Goal: Information Seeking & Learning: Learn about a topic

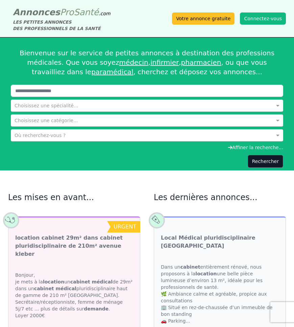
scroll to position [100, 0]
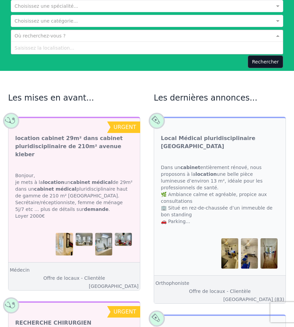
click at [28, 35] on input "text" at bounding box center [140, 35] width 251 height 7
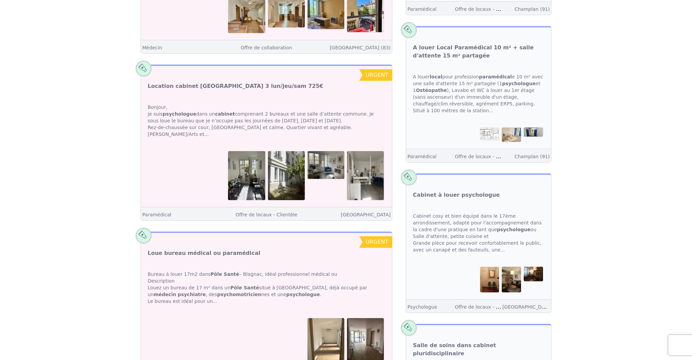
scroll to position [1355, 0]
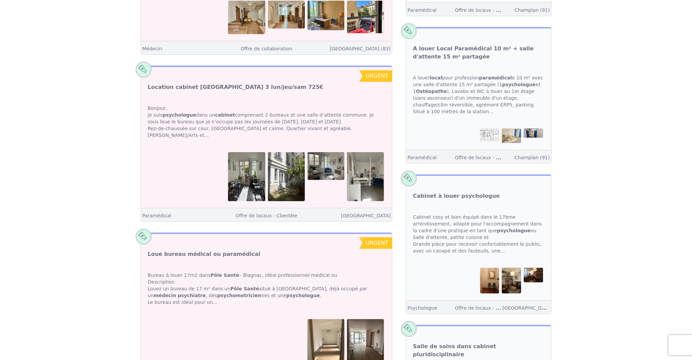
click at [246, 152] on img at bounding box center [246, 176] width 37 height 49
click at [227, 83] on link "Location cabinet [GEOGRAPHIC_DATA] 3 lun/jeu/sam 725€" at bounding box center [236, 87] width 176 height 8
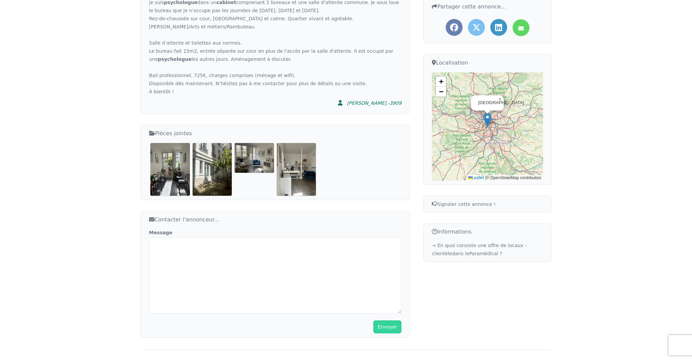
scroll to position [198, 0]
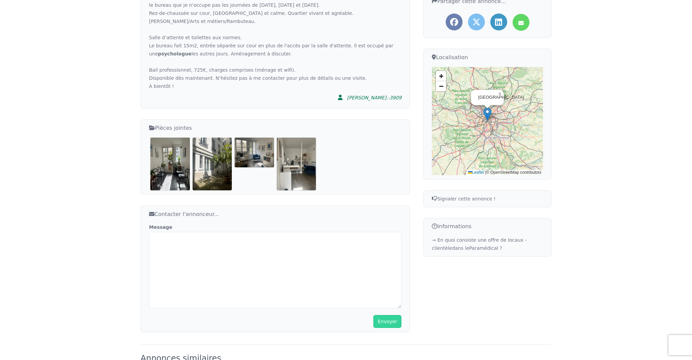
click at [170, 158] on img at bounding box center [170, 163] width 40 height 52
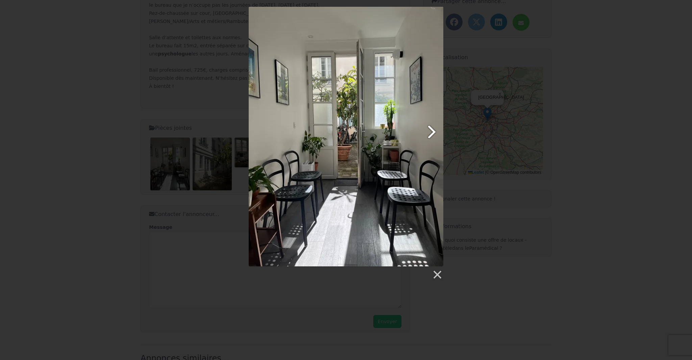
click at [294, 131] on link at bounding box center [381, 136] width 125 height 259
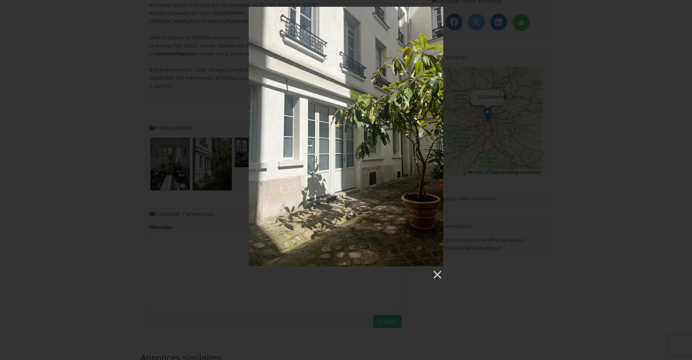
click at [294, 132] on link at bounding box center [381, 136] width 125 height 259
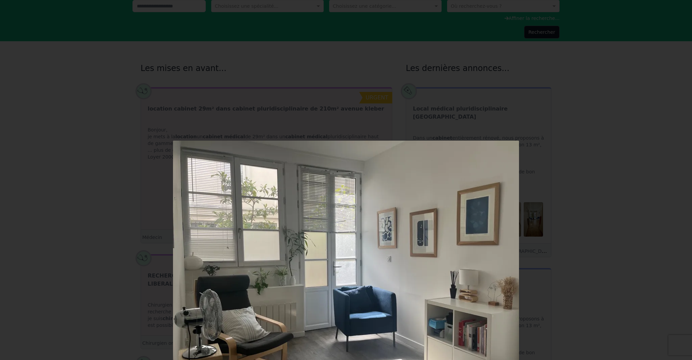
scroll to position [67, 0]
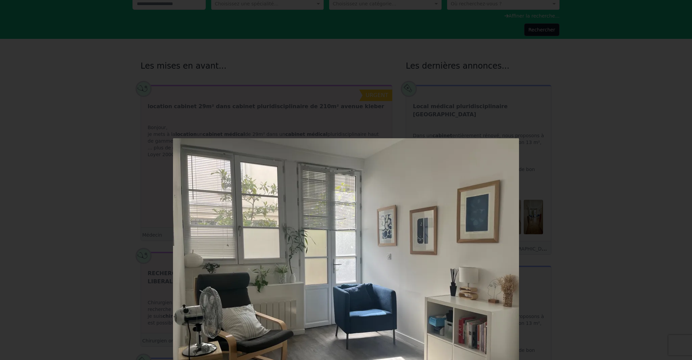
click at [73, 103] on div at bounding box center [346, 331] width 692 height 797
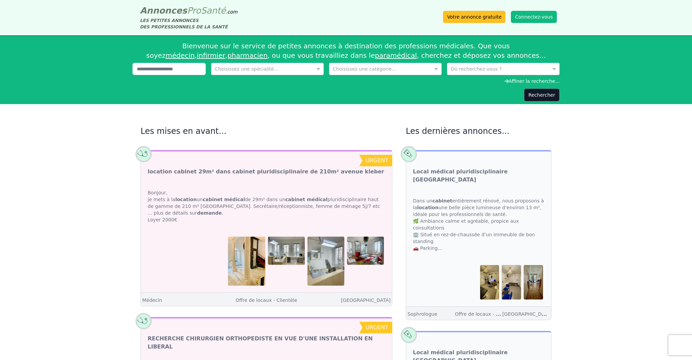
scroll to position [0, 0]
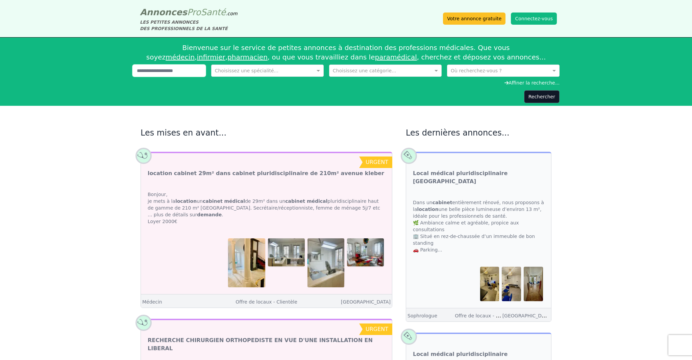
click at [159, 73] on input "text" at bounding box center [168, 71] width 73 height 12
click at [294, 71] on input "text" at bounding box center [497, 70] width 92 height 7
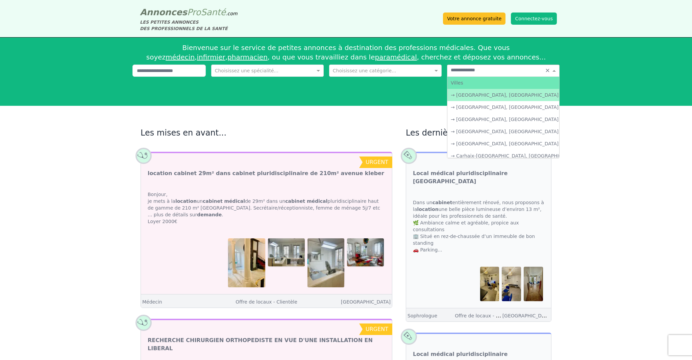
type input "**********"
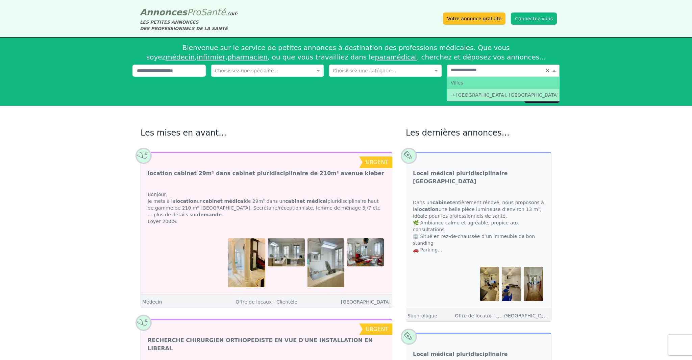
click at [294, 98] on div "→ [GEOGRAPHIC_DATA], [GEOGRAPHIC_DATA]" at bounding box center [503, 95] width 112 height 12
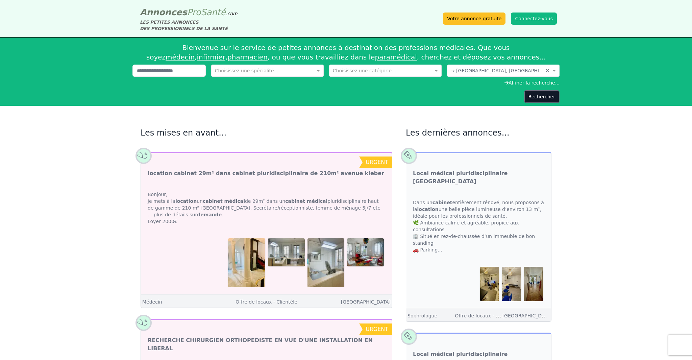
click at [294, 98] on button "Rechercher" at bounding box center [541, 96] width 35 height 13
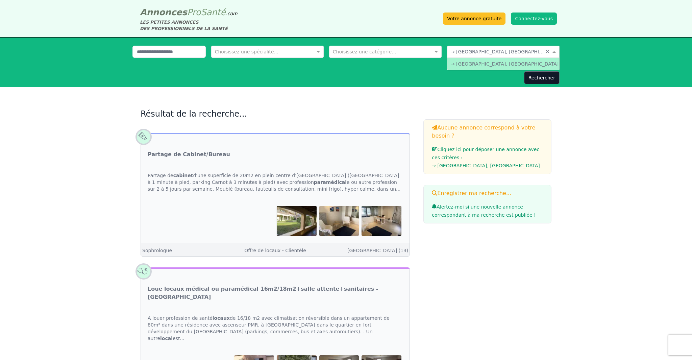
click at [294, 51] on span at bounding box center [555, 51] width 8 height 7
click at [294, 76] on button "Rechercher" at bounding box center [541, 77] width 35 height 13
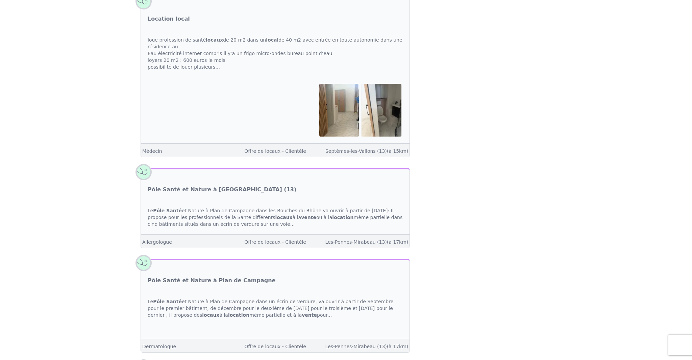
scroll to position [1239, 0]
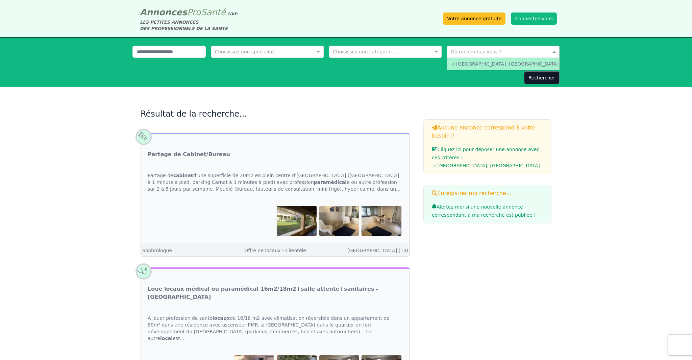
click at [294, 50] on input "text" at bounding box center [497, 51] width 92 height 7
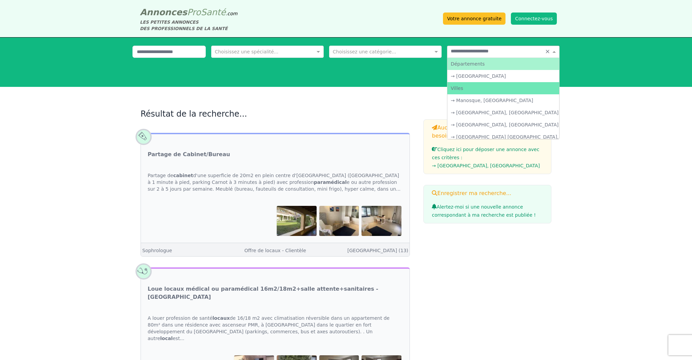
type input "**********"
click at [294, 75] on div "→ [GEOGRAPHIC_DATA]" at bounding box center [503, 76] width 112 height 12
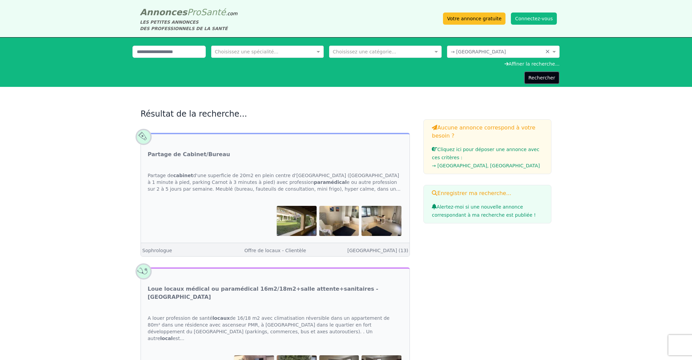
click at [294, 78] on button "Rechercher" at bounding box center [541, 77] width 35 height 13
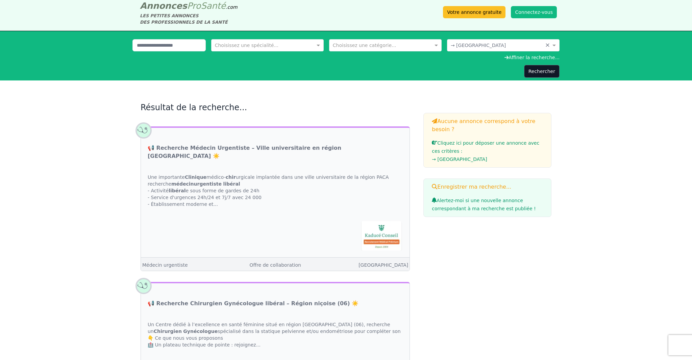
scroll to position [8, 0]
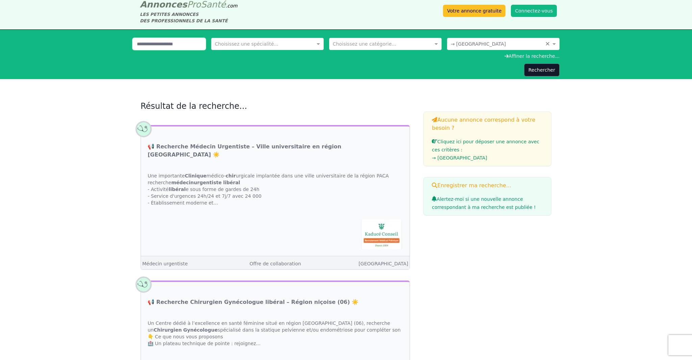
click at [148, 44] on input "text" at bounding box center [168, 44] width 73 height 12
type input "********"
click at [294, 71] on button "Rechercher" at bounding box center [541, 70] width 35 height 13
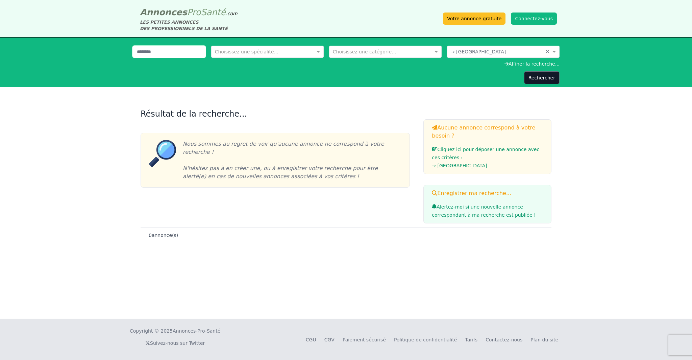
click at [166, 52] on input "********" at bounding box center [168, 52] width 73 height 12
type input "*"
click at [294, 78] on button "Rechercher" at bounding box center [541, 77] width 35 height 13
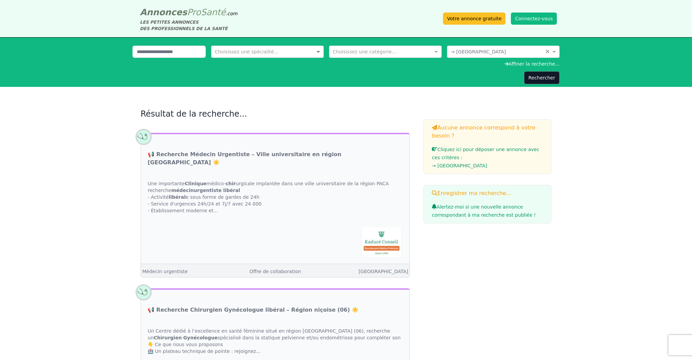
click at [294, 52] on span at bounding box center [319, 51] width 8 height 7
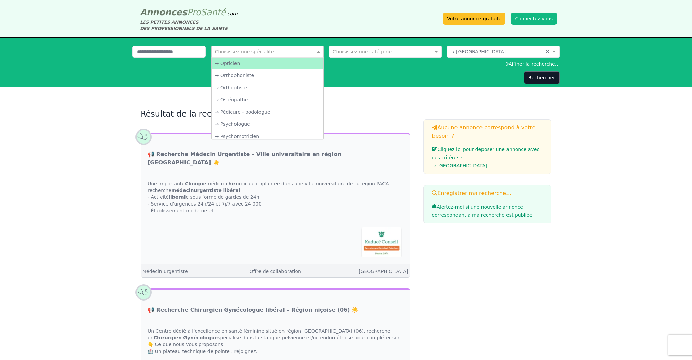
scroll to position [1097, 0]
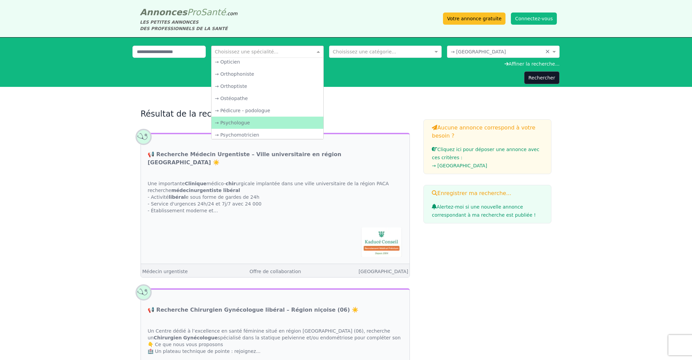
click at [242, 120] on div "→ Psychologue" at bounding box center [267, 123] width 112 height 12
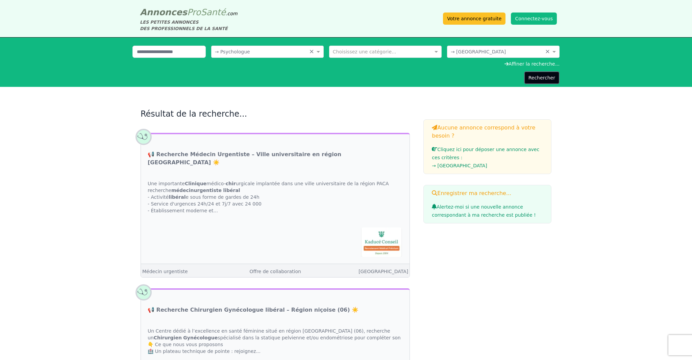
click at [294, 78] on button "Rechercher" at bounding box center [541, 77] width 35 height 13
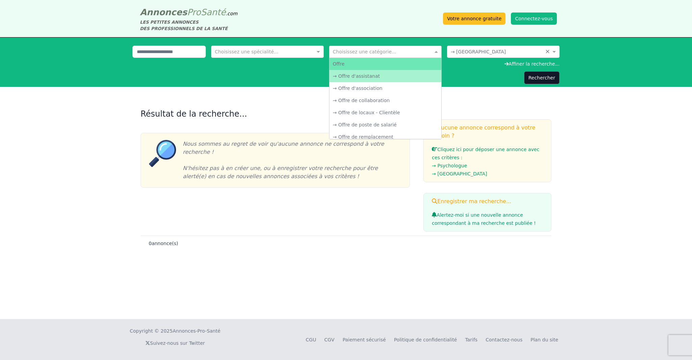
click at [294, 53] on span at bounding box center [437, 51] width 8 height 7
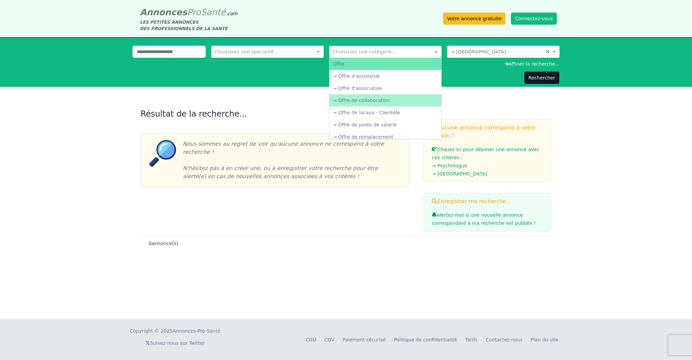
click at [294, 100] on div "→ Offre de collaboration" at bounding box center [385, 100] width 112 height 12
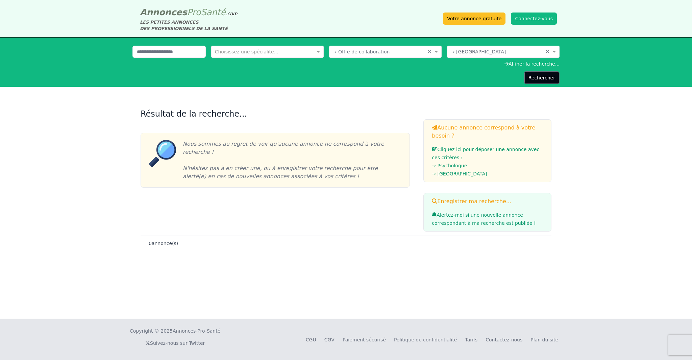
click at [294, 76] on button "Rechercher" at bounding box center [541, 77] width 35 height 13
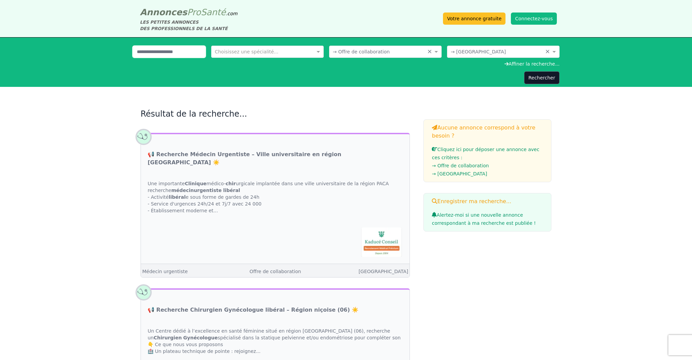
click at [163, 49] on input "text" at bounding box center [168, 52] width 73 height 12
type input "*******"
click at [294, 79] on button "Rechercher" at bounding box center [541, 77] width 35 height 13
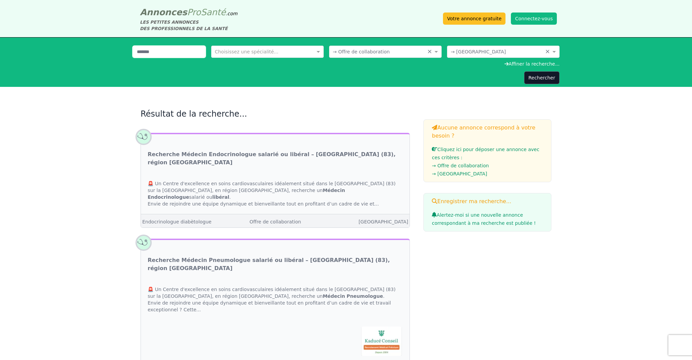
drag, startPoint x: 160, startPoint y: 54, endPoint x: 190, endPoint y: 54, distance: 29.7
click at [160, 54] on input "*******" at bounding box center [168, 52] width 73 height 12
